Goal: Transaction & Acquisition: Register for event/course

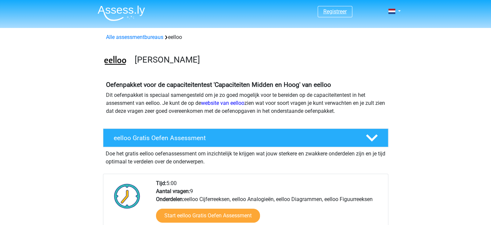
click at [343, 11] on link "Registreer" at bounding box center [334, 11] width 23 height 6
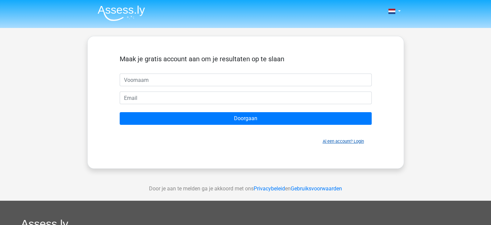
click at [343, 141] on link "Al een account? Login" at bounding box center [343, 141] width 41 height 5
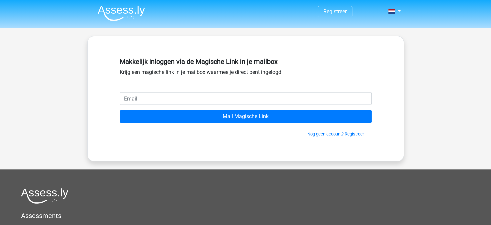
type input ","
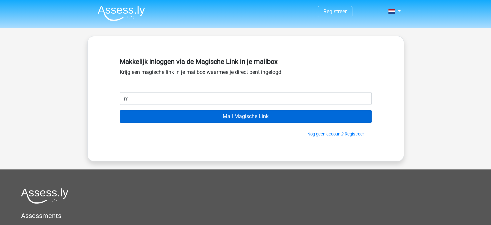
type input "mathijs.f.de.groot@gmail.com"
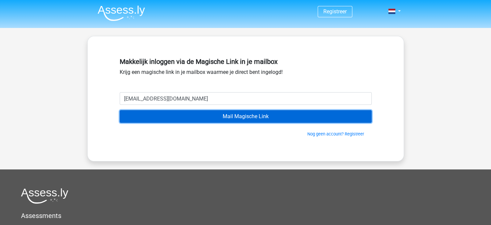
click at [218, 117] on input "Mail Magische Link" at bounding box center [246, 116] width 252 height 13
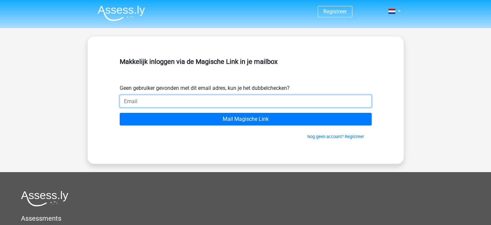
click at [274, 103] on input "email" at bounding box center [246, 101] width 252 height 13
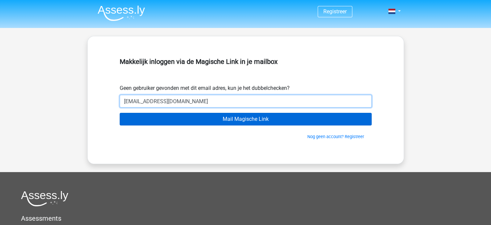
type input "mathij.f.de.groot@gmail.com"
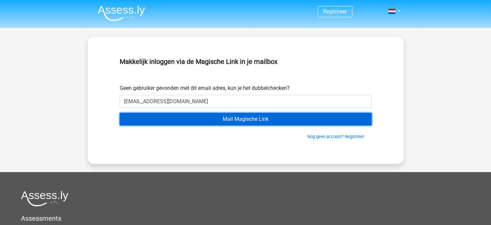
click at [239, 120] on input "Mail Magische Link" at bounding box center [246, 119] width 252 height 13
